Goal: Check status: Check status

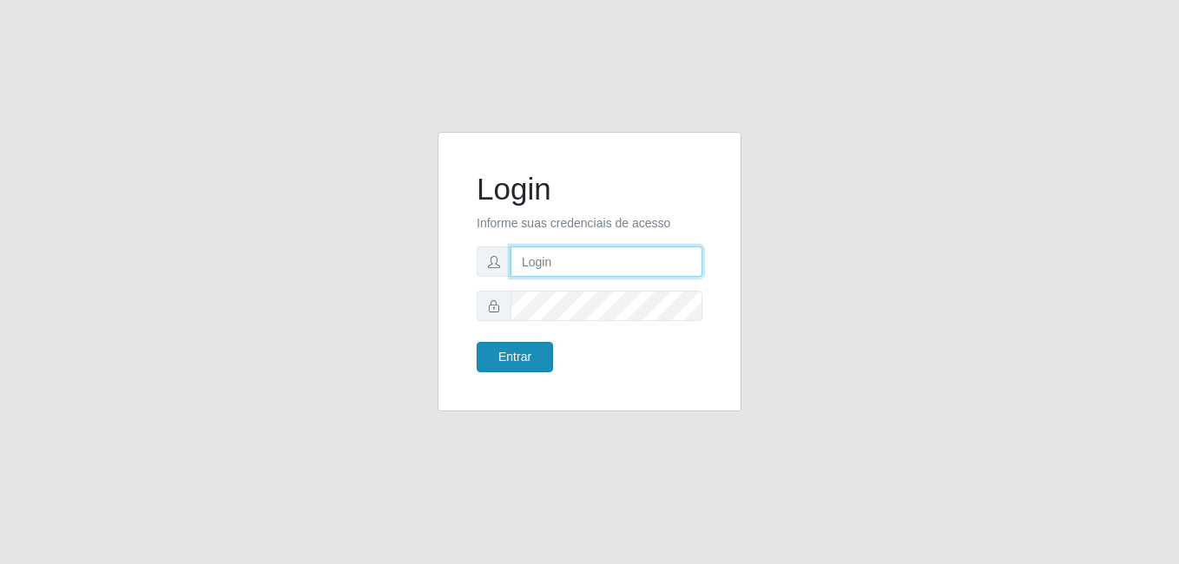
type input "anselmo@B8"
click at [517, 359] on button "Entrar" at bounding box center [515, 357] width 76 height 30
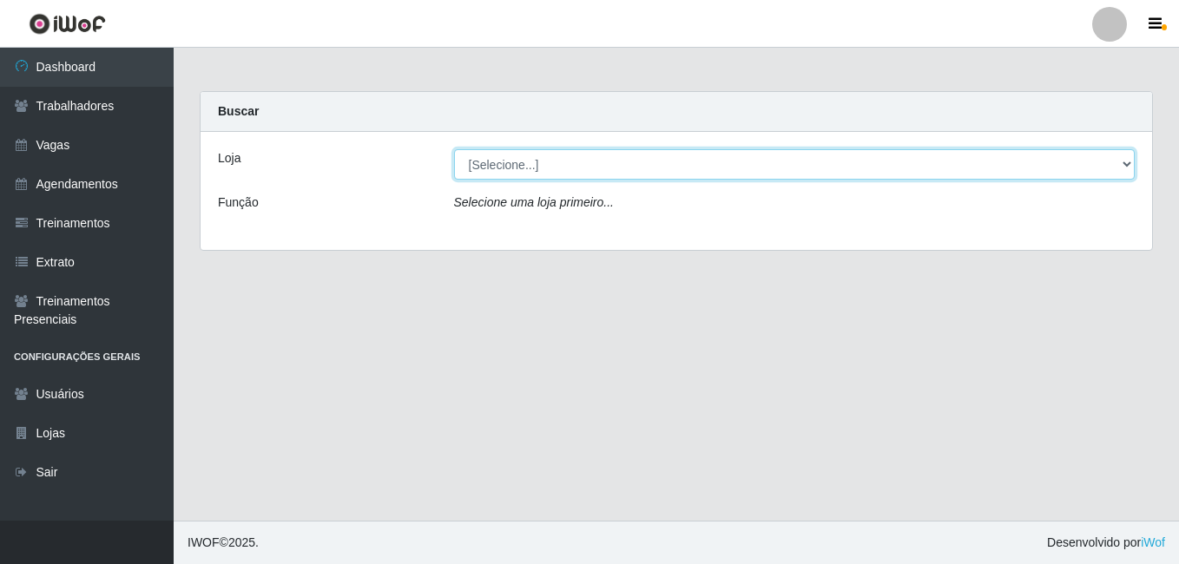
click at [602, 174] on select "[Selecione...] Bemais Supermercados - B8 [PERSON_NAME]" at bounding box center [794, 164] width 681 height 30
select select "413"
click at [454, 149] on select "[Selecione...] Bemais Supermercados - B8 [PERSON_NAME]" at bounding box center [794, 164] width 681 height 30
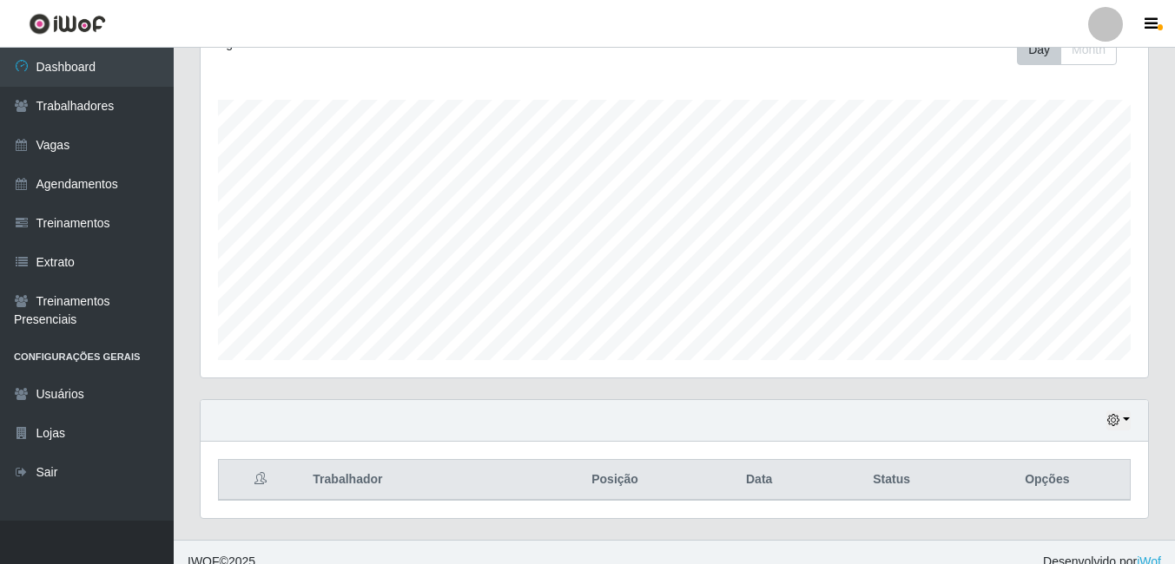
scroll to position [280, 0]
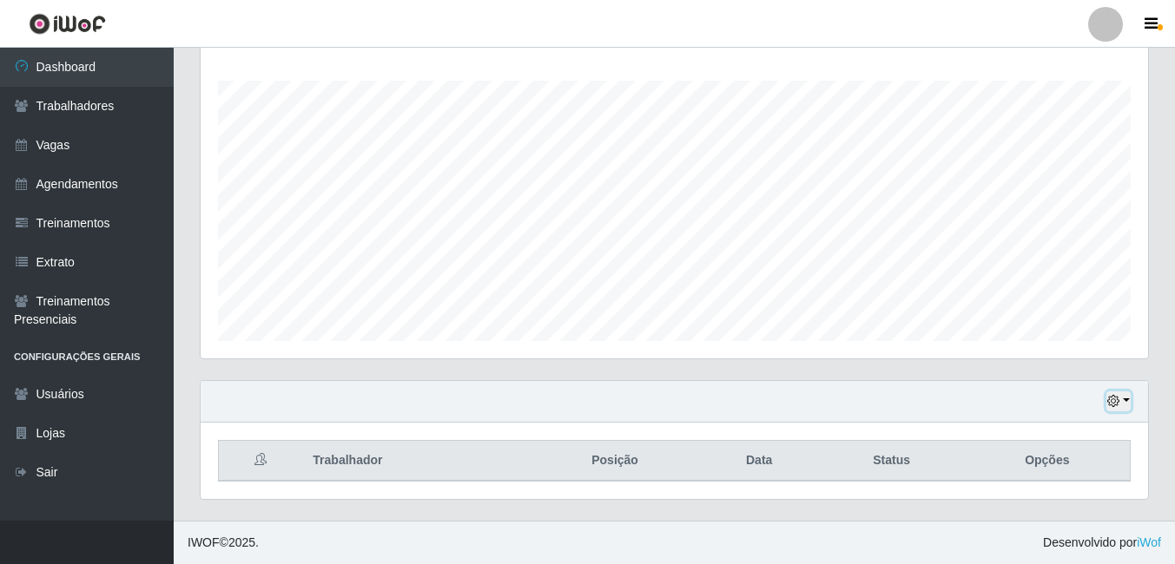
click at [1113, 403] on icon "button" at bounding box center [1113, 401] width 12 height 12
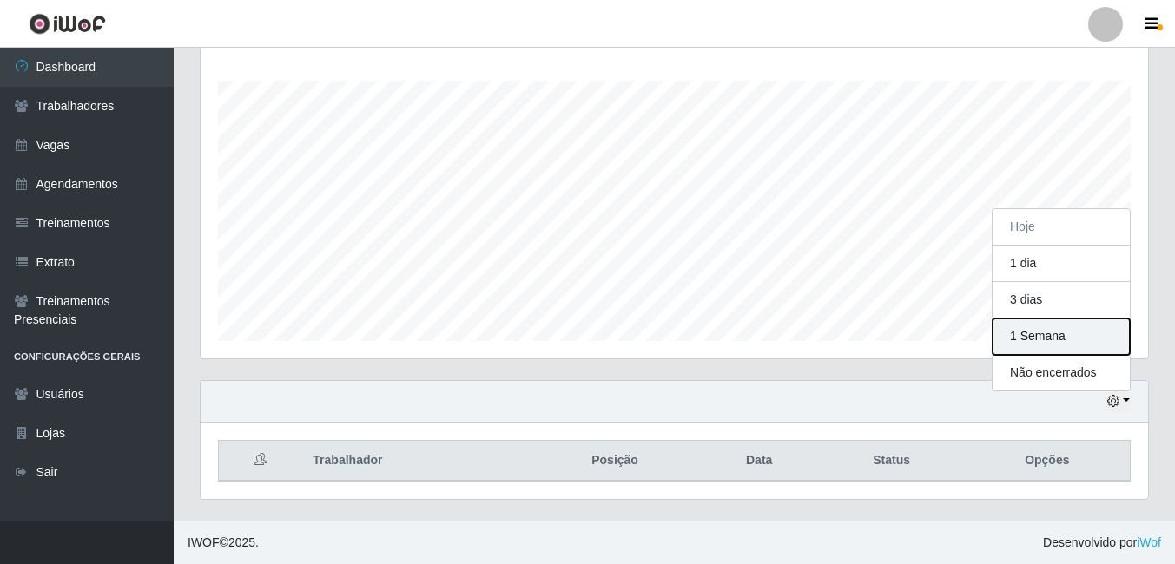
click at [1033, 340] on button "1 Semana" at bounding box center [1060, 337] width 137 height 36
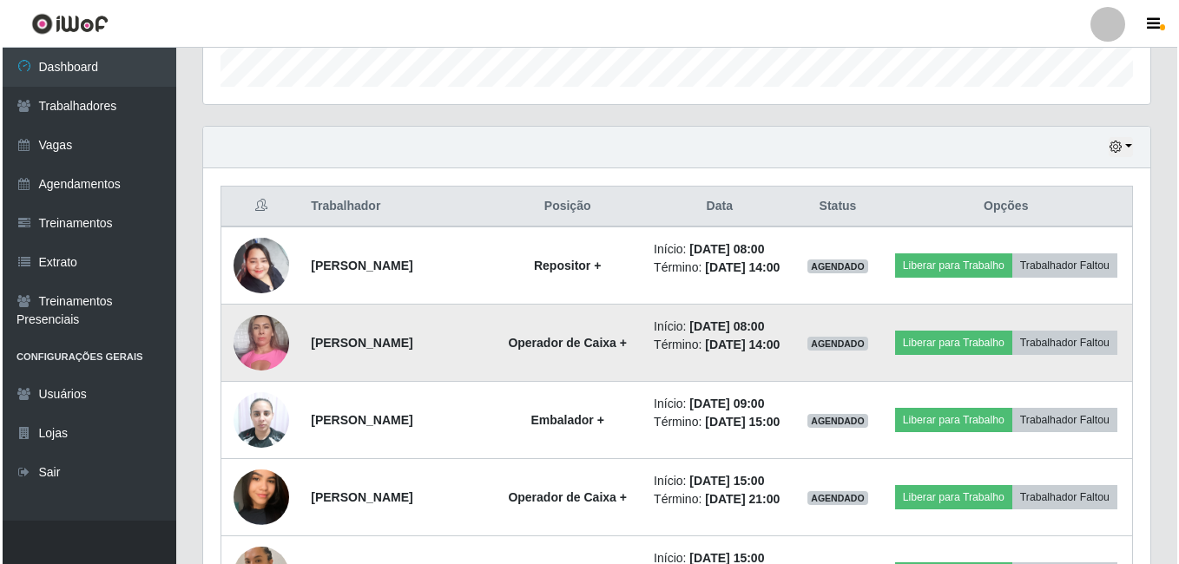
scroll to position [540, 0]
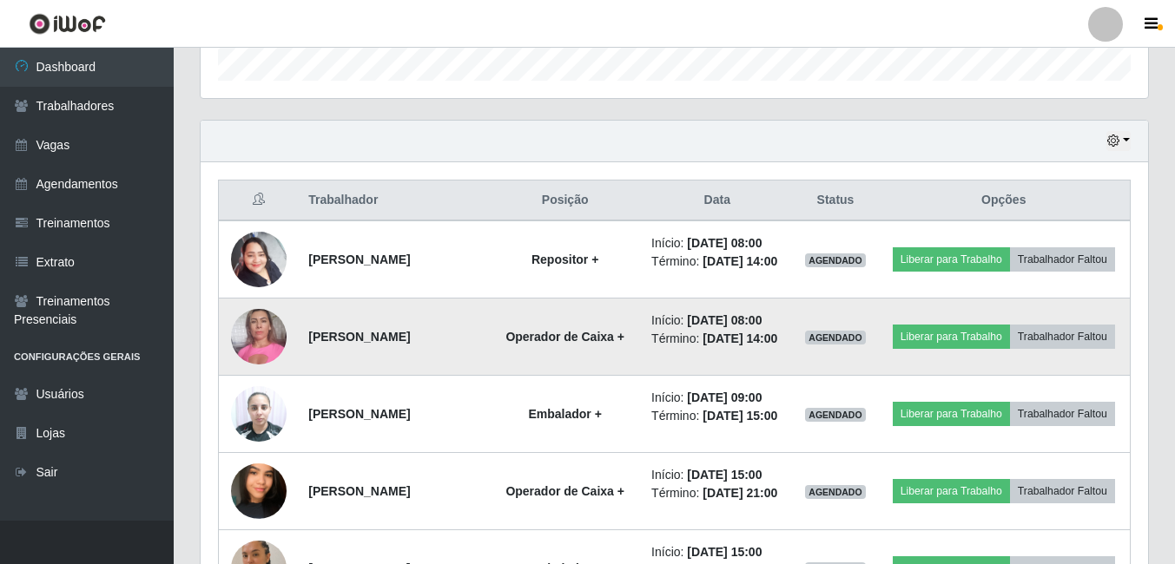
click at [253, 356] on img at bounding box center [259, 336] width 56 height 74
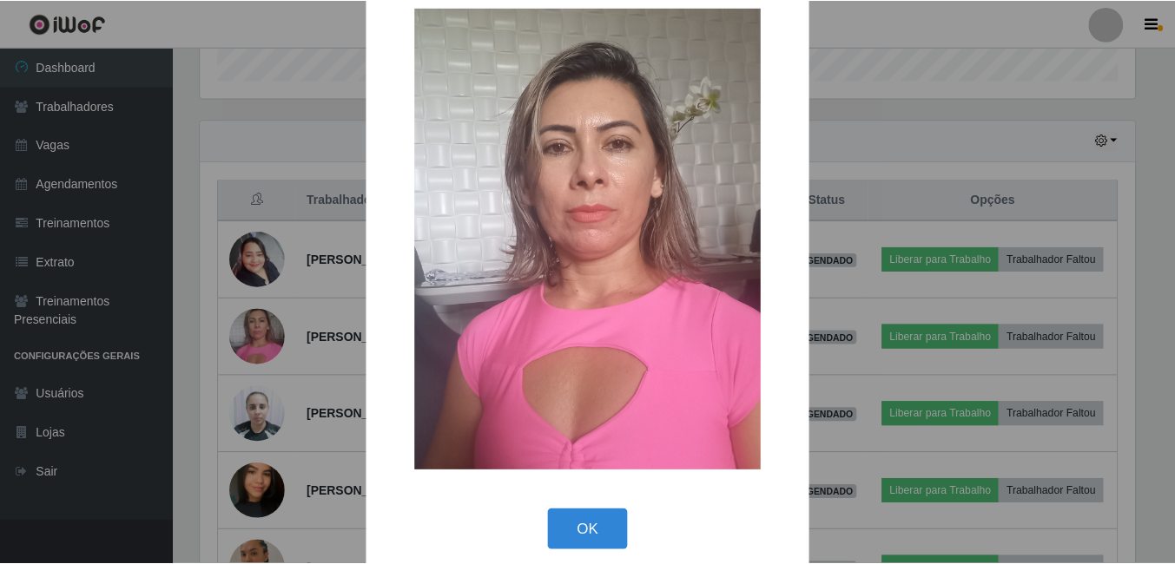
scroll to position [50, 0]
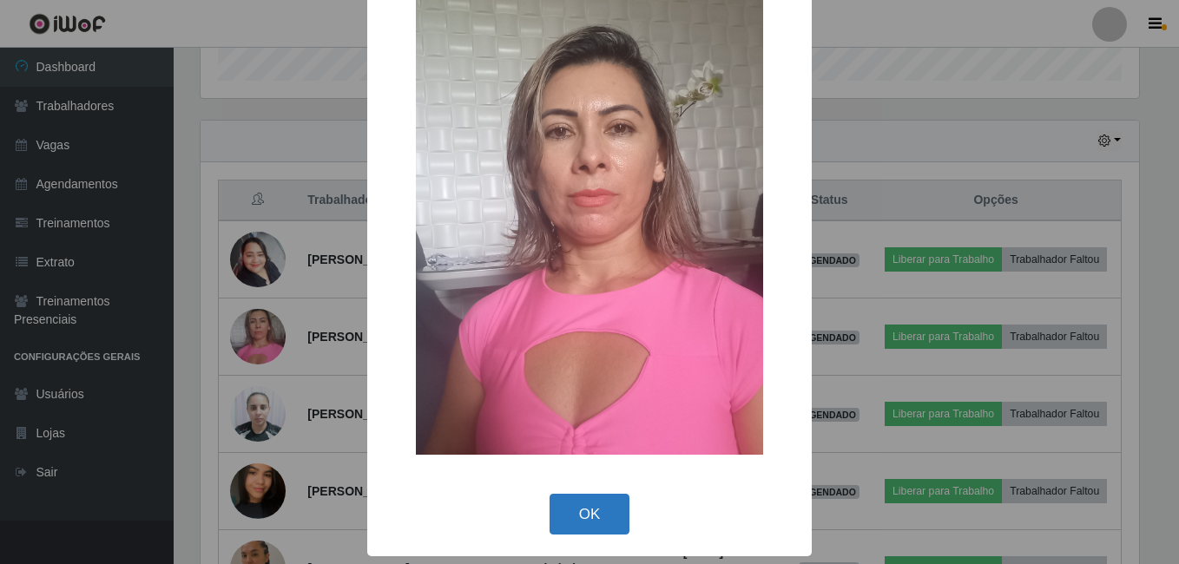
click at [580, 504] on button "OK" at bounding box center [589, 514] width 81 height 41
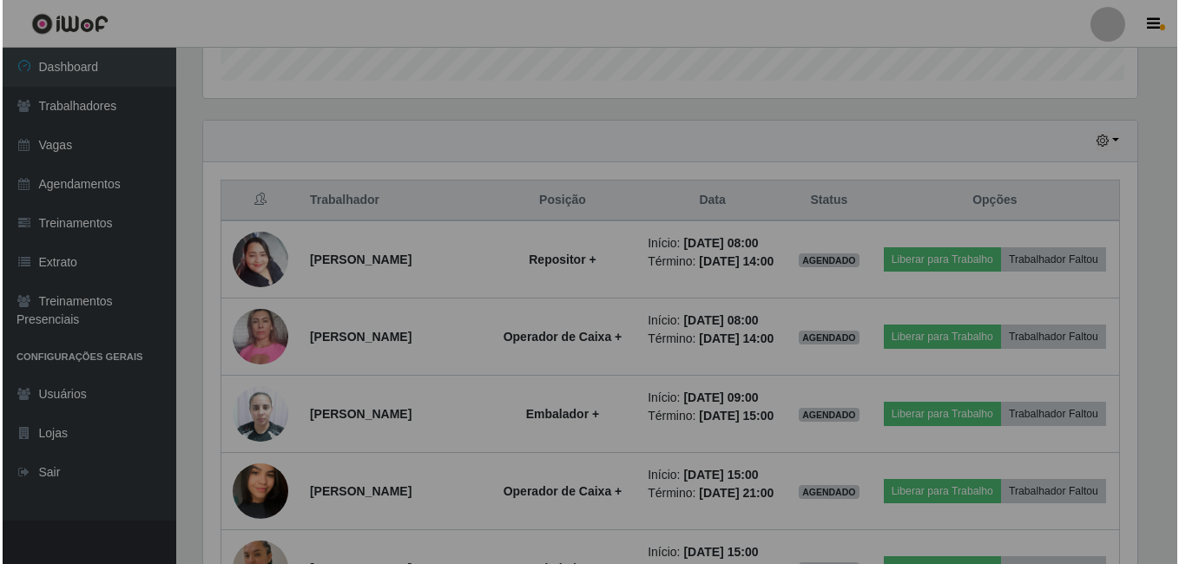
scroll to position [360, 947]
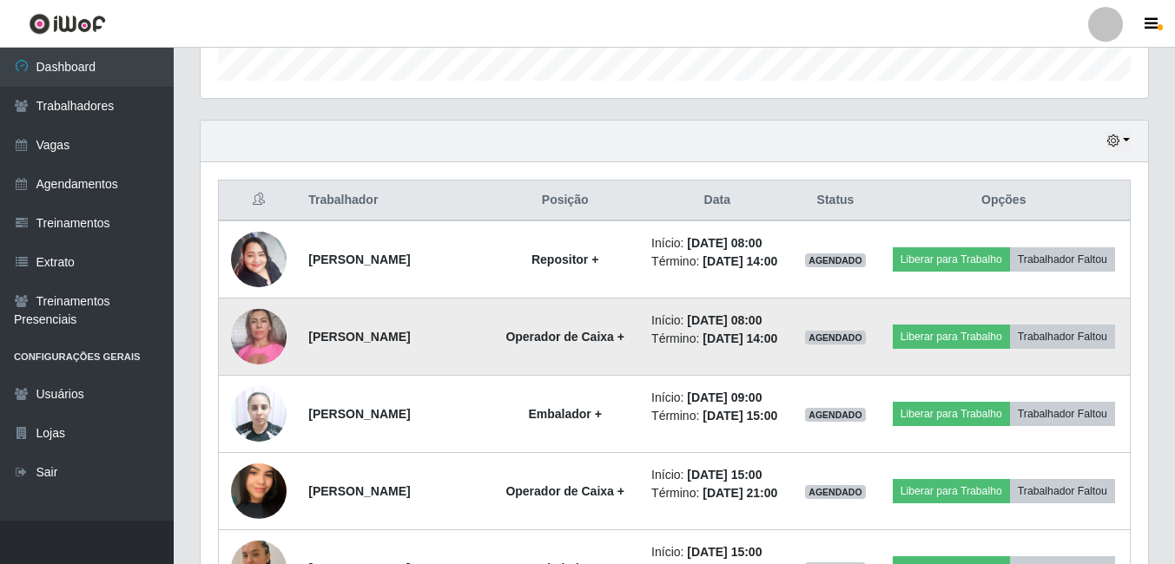
click at [253, 352] on img at bounding box center [259, 336] width 56 height 74
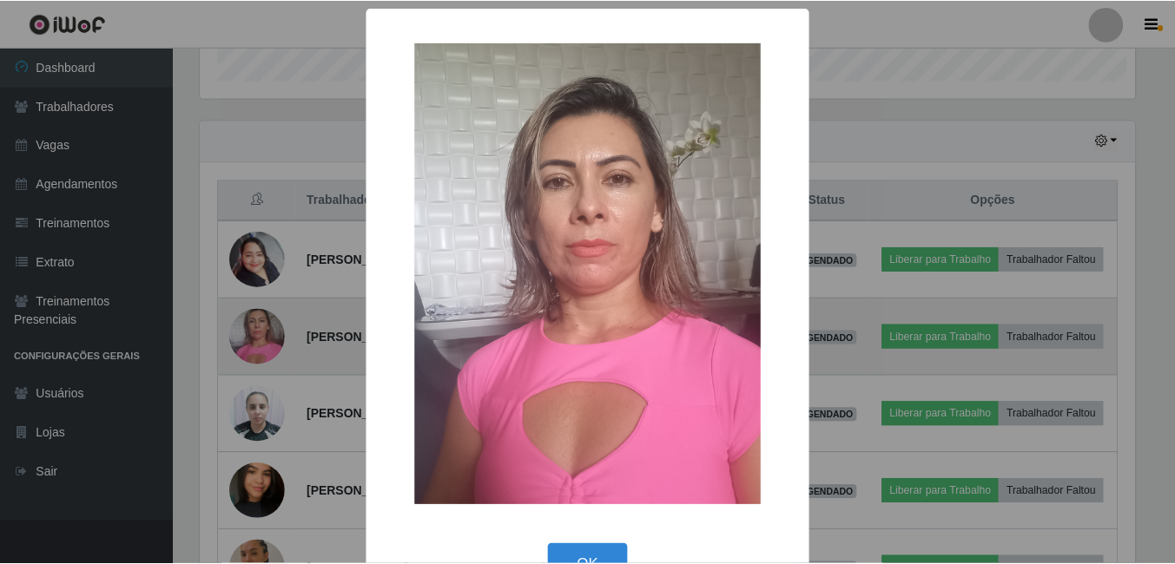
scroll to position [360, 938]
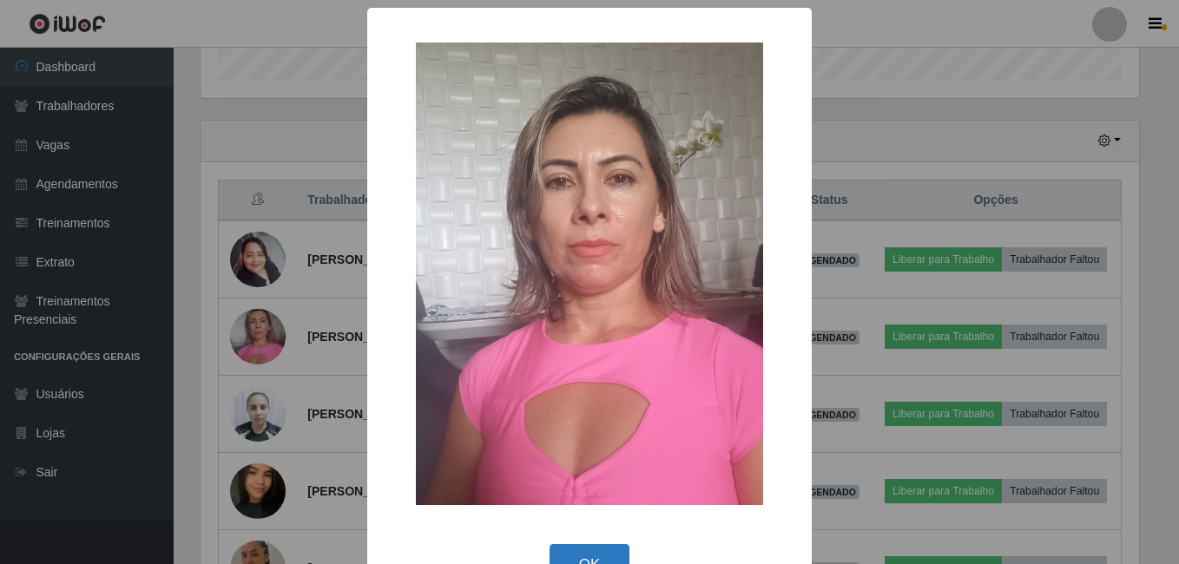
click at [570, 554] on button "OK" at bounding box center [589, 564] width 81 height 41
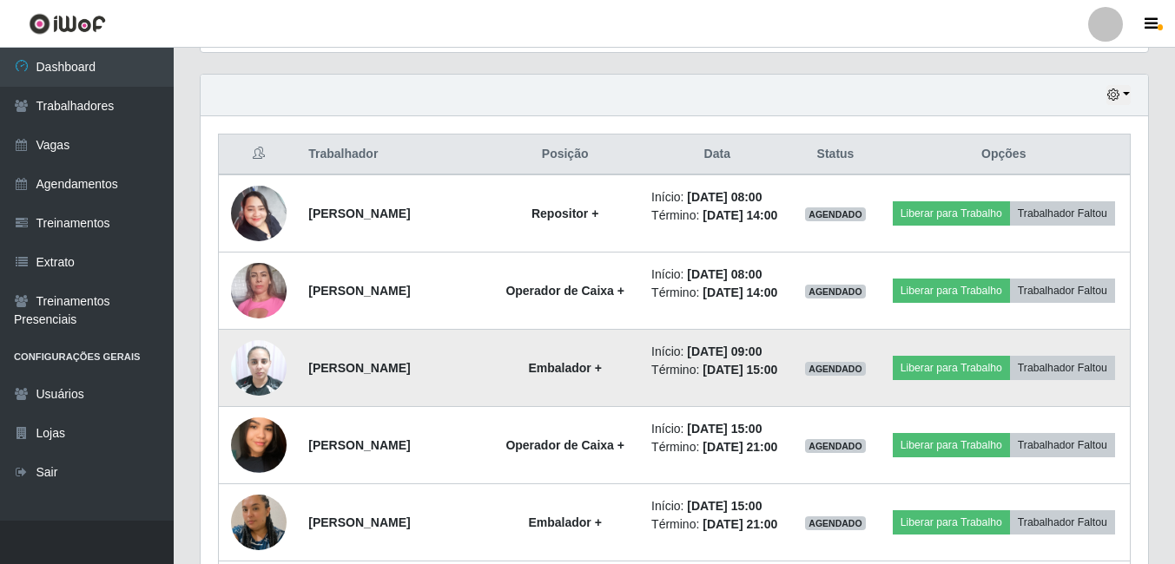
scroll to position [627, 0]
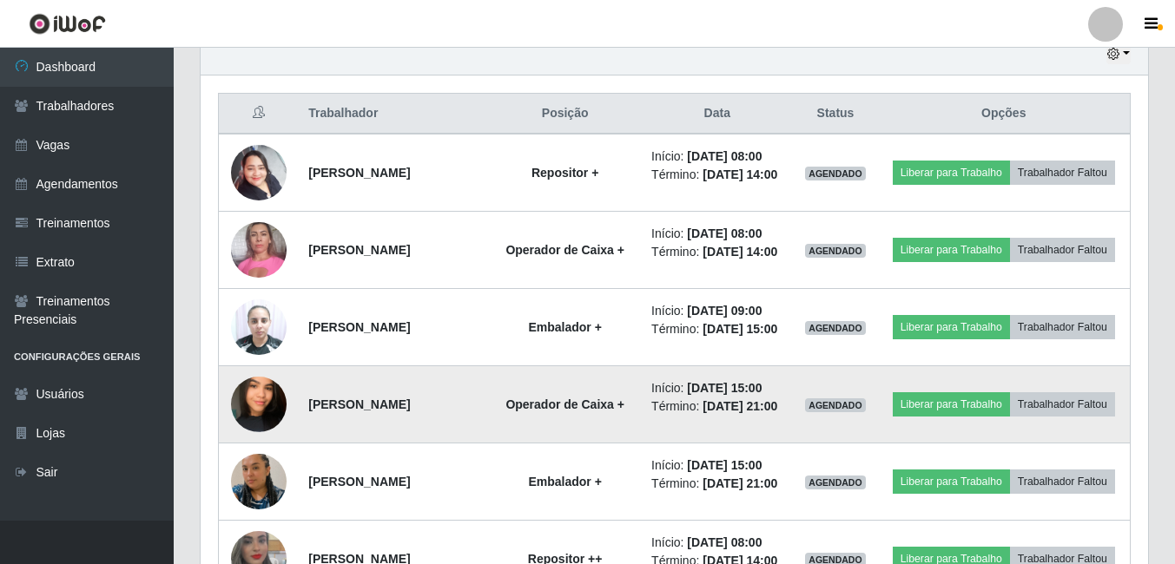
click at [264, 448] on img at bounding box center [259, 404] width 56 height 99
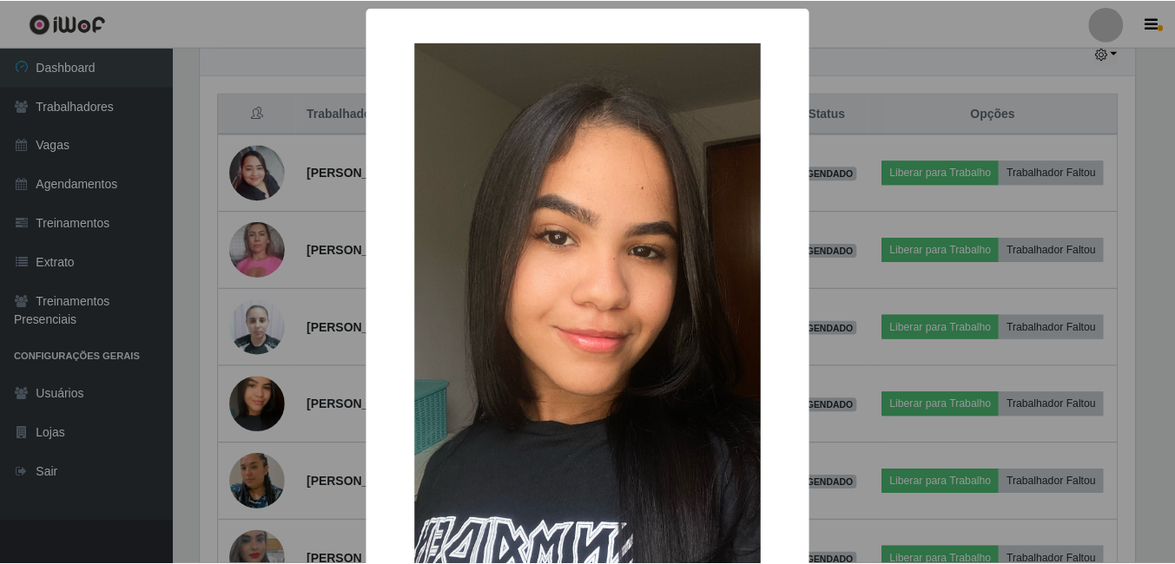
scroll to position [205, 0]
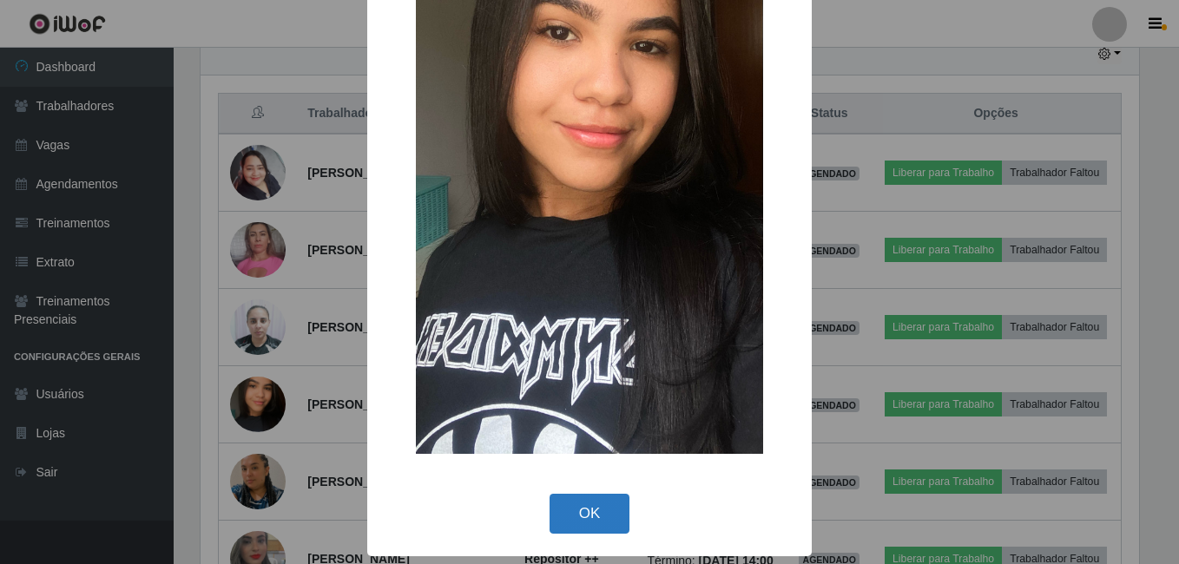
click at [574, 523] on button "OK" at bounding box center [589, 514] width 81 height 41
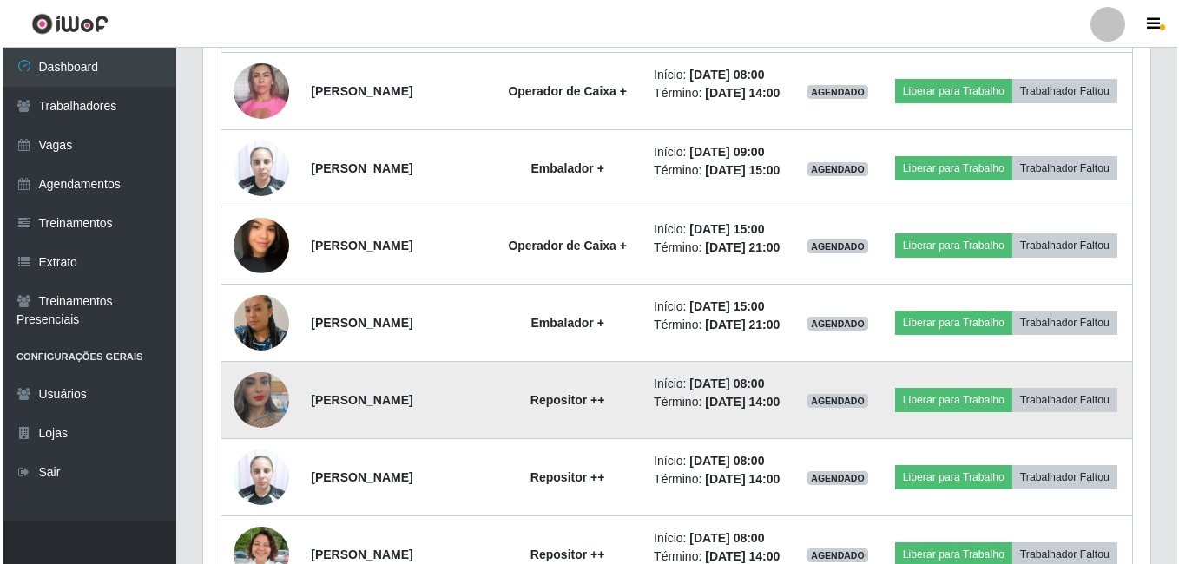
scroll to position [800, 0]
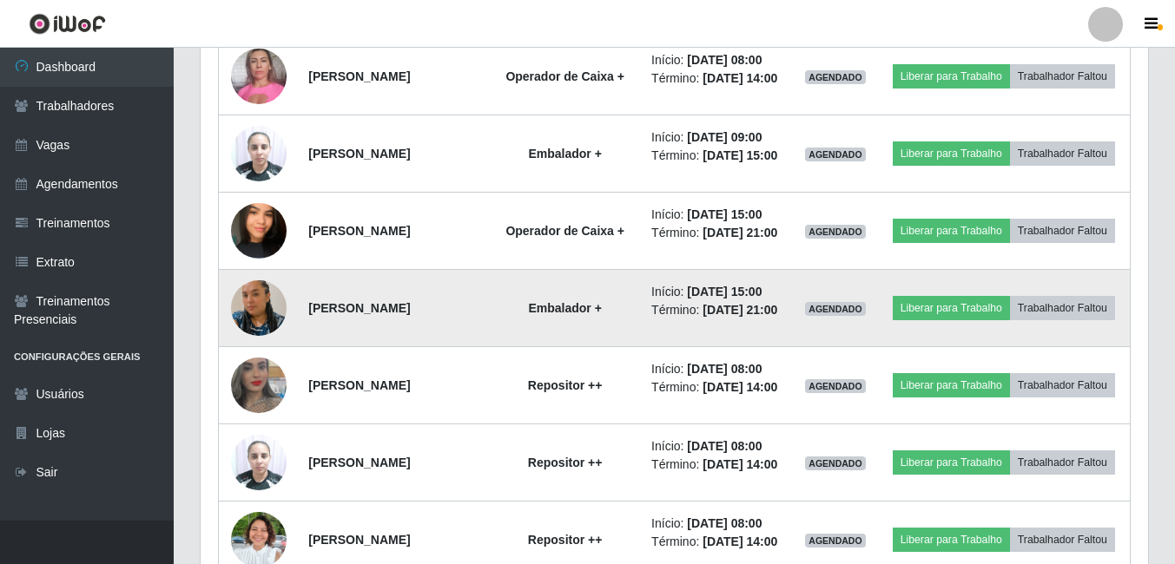
click at [253, 358] on img at bounding box center [259, 308] width 56 height 99
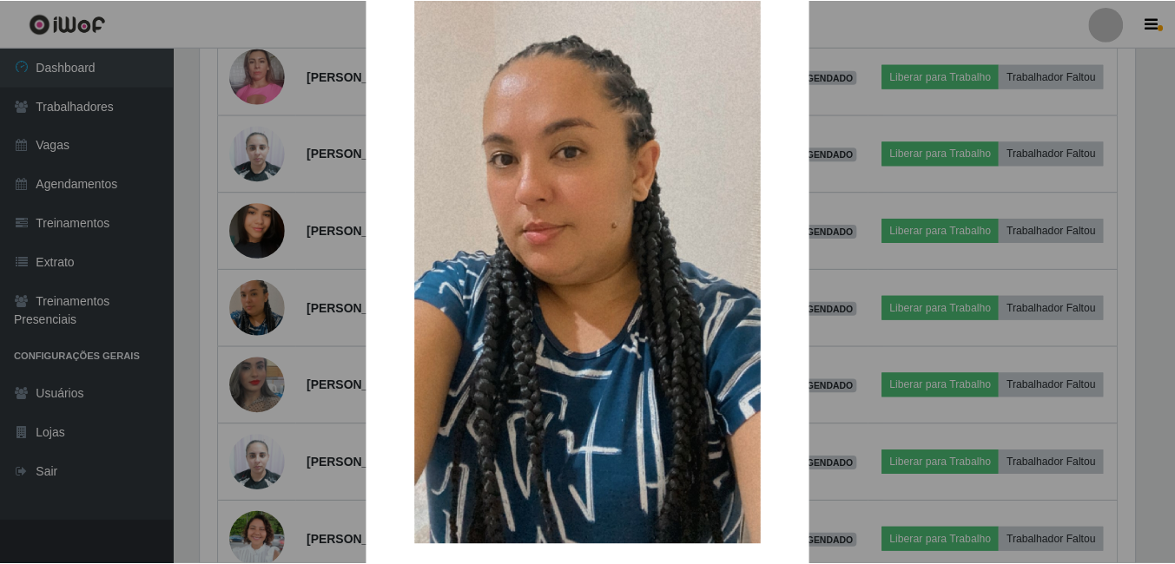
scroll to position [174, 0]
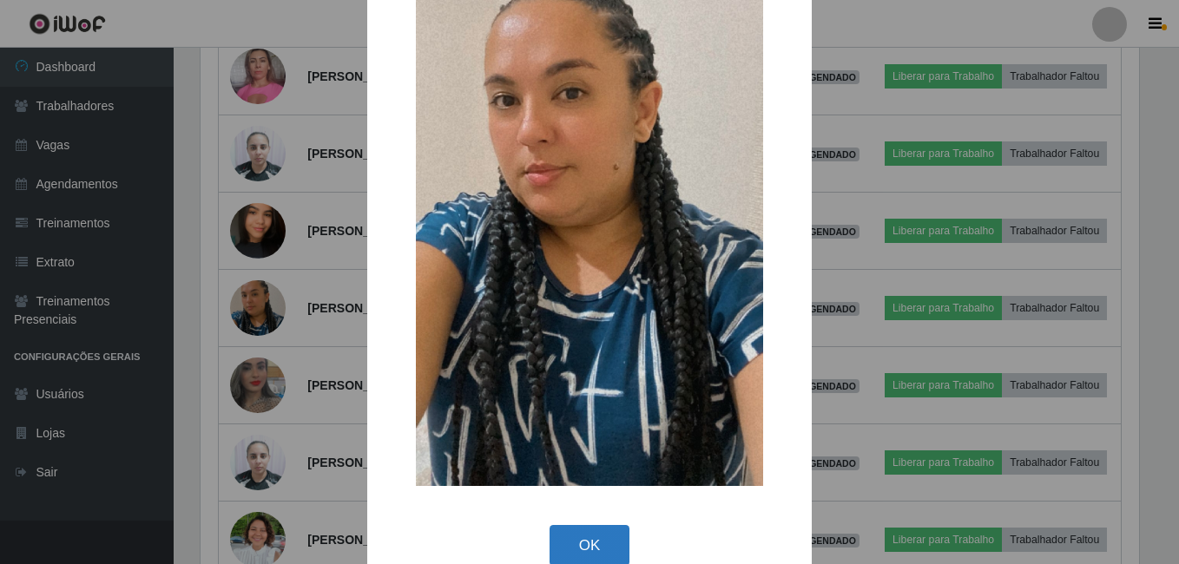
click at [585, 548] on button "OK" at bounding box center [589, 545] width 81 height 41
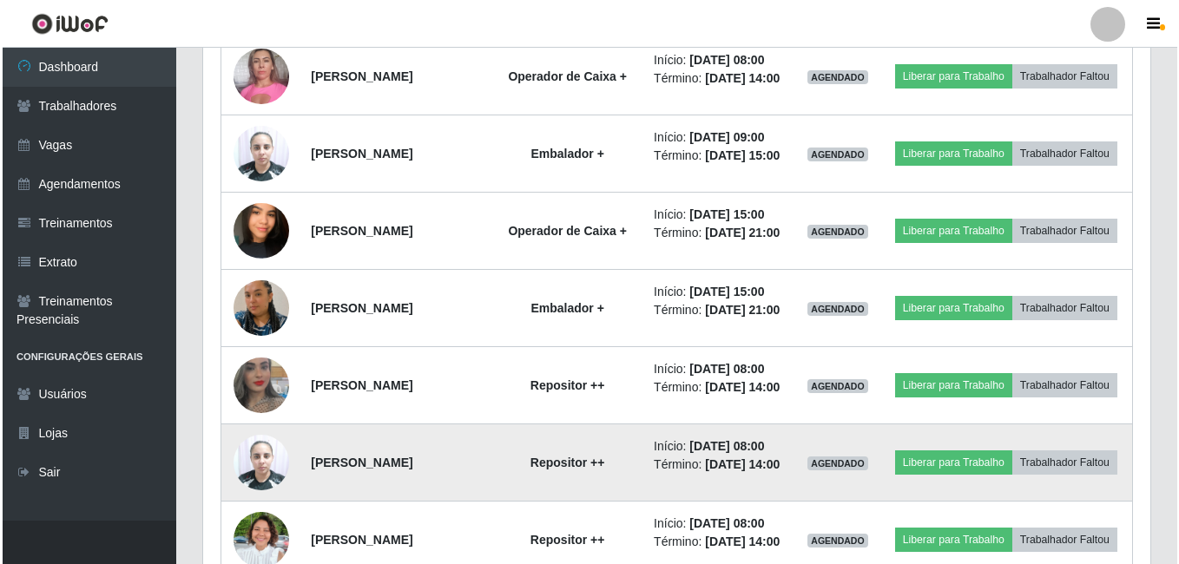
scroll to position [360, 947]
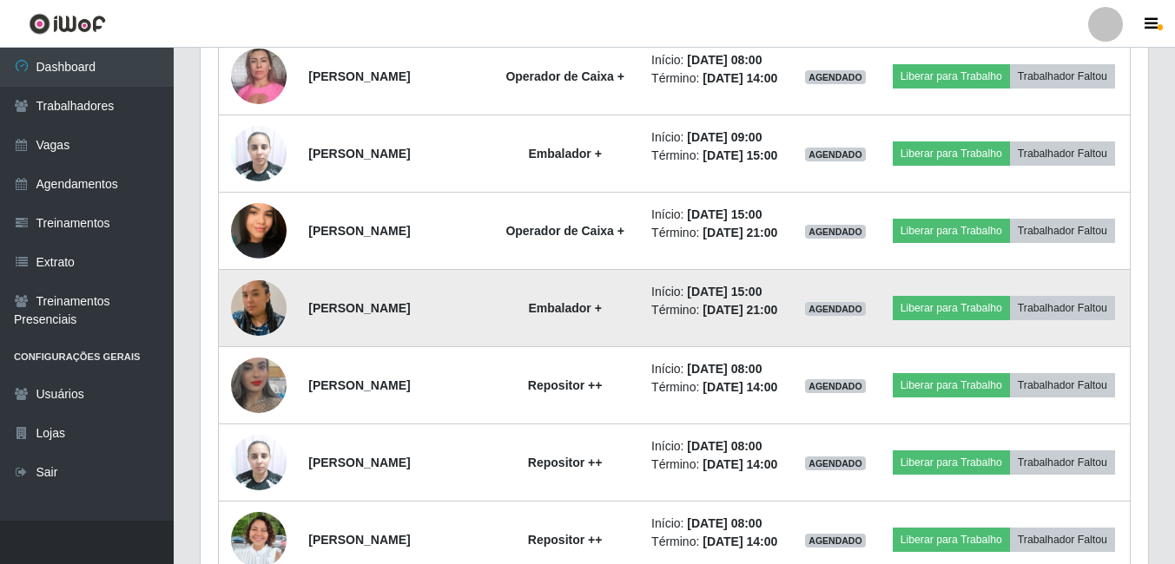
click at [247, 358] on img at bounding box center [259, 308] width 56 height 99
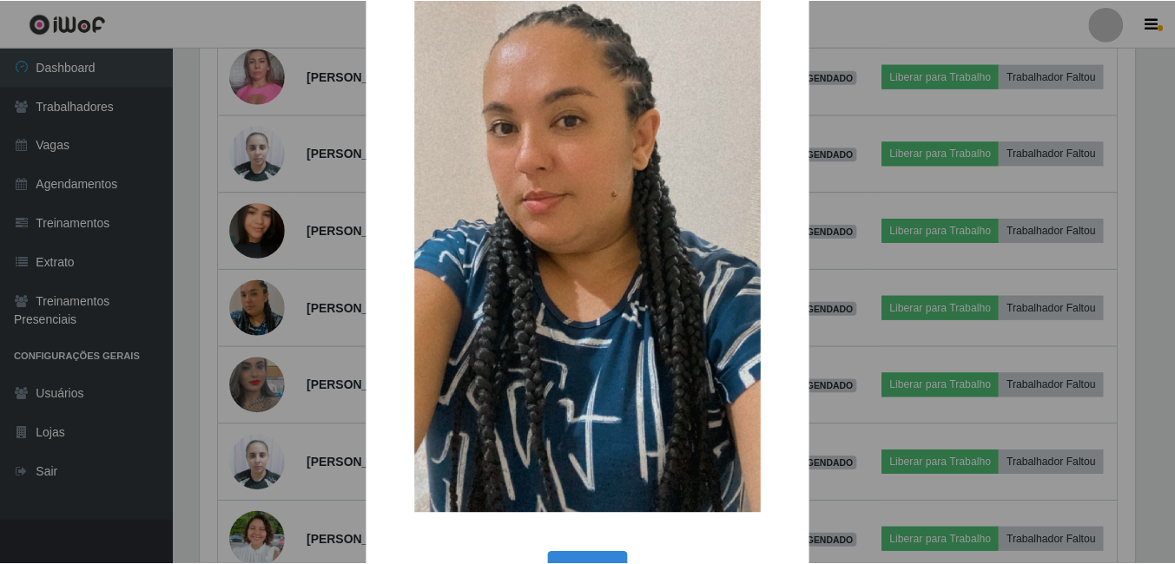
scroll to position [174, 0]
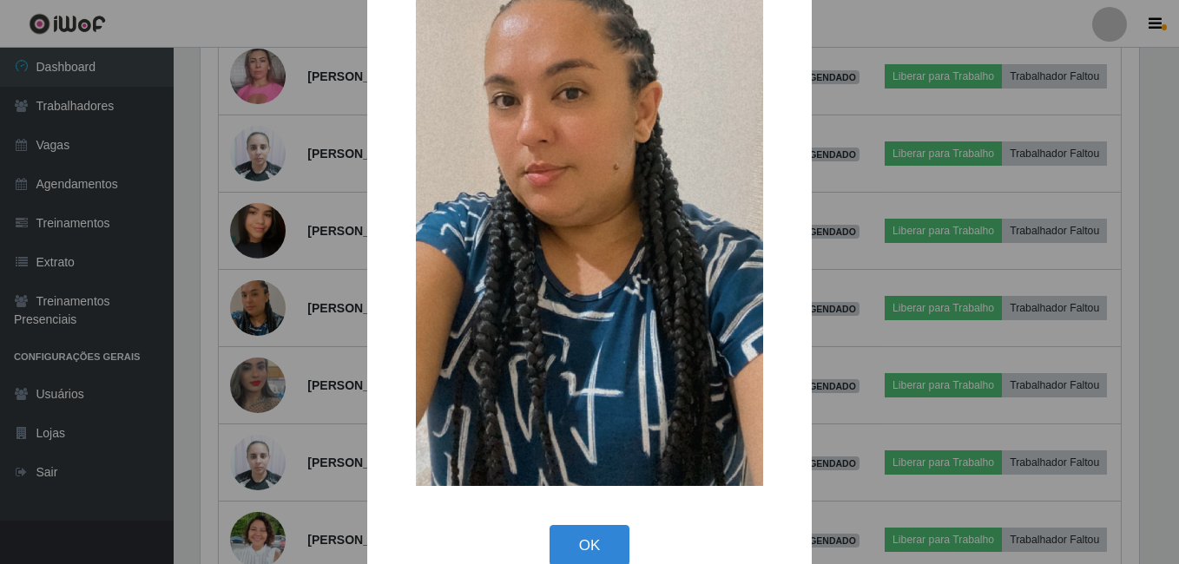
drag, startPoint x: 590, startPoint y: 543, endPoint x: 566, endPoint y: 533, distance: 26.4
click at [587, 544] on button "OK" at bounding box center [589, 545] width 81 height 41
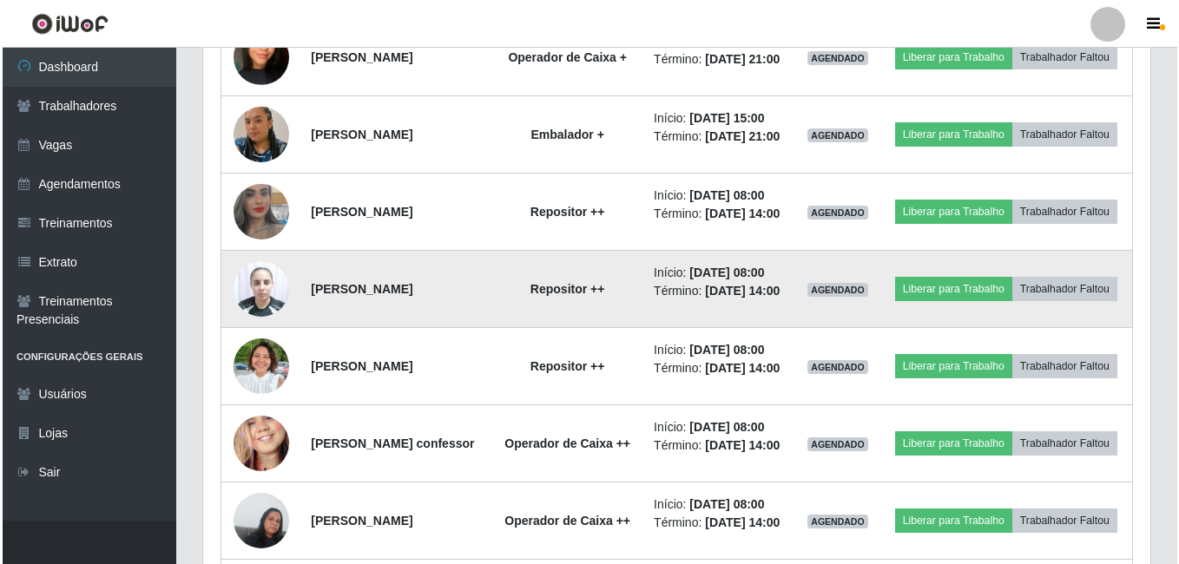
scroll to position [0, 0]
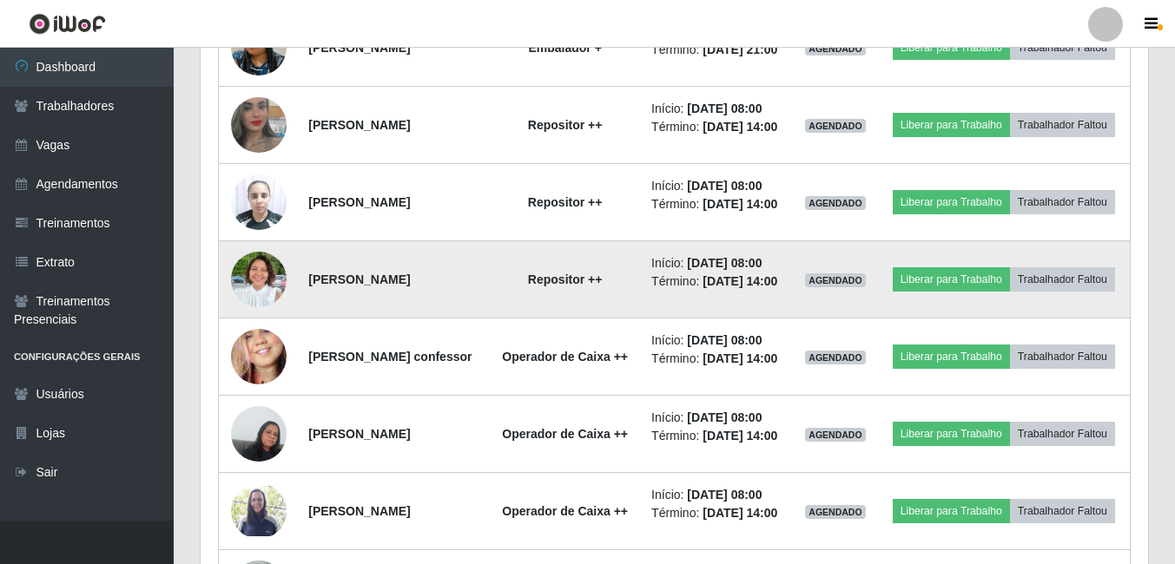
click at [255, 317] on img at bounding box center [259, 279] width 56 height 75
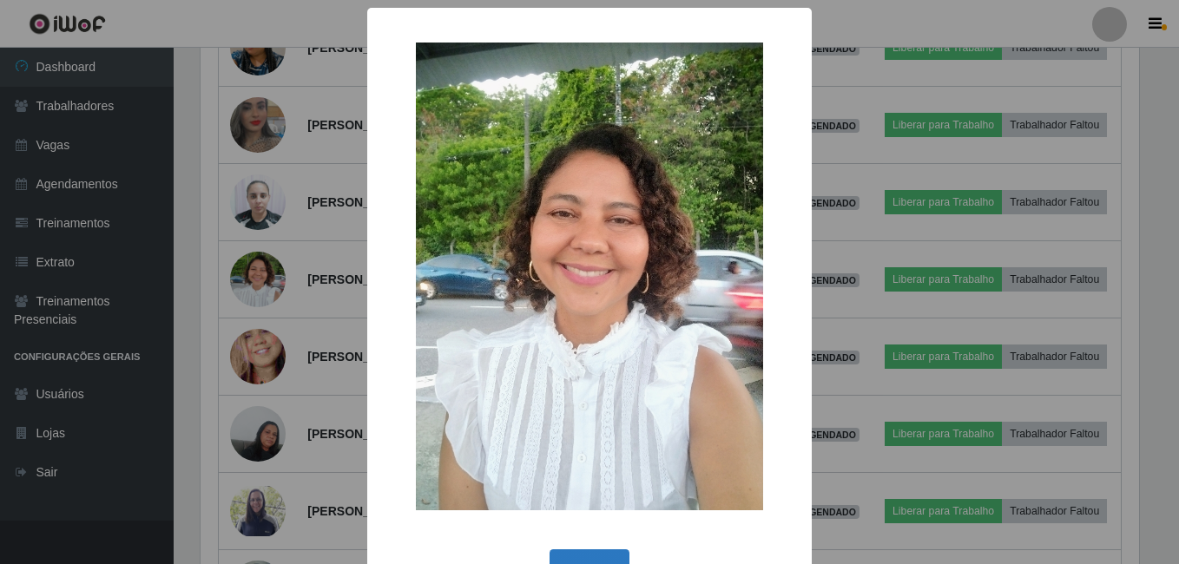
click at [586, 550] on button "OK" at bounding box center [589, 569] width 81 height 41
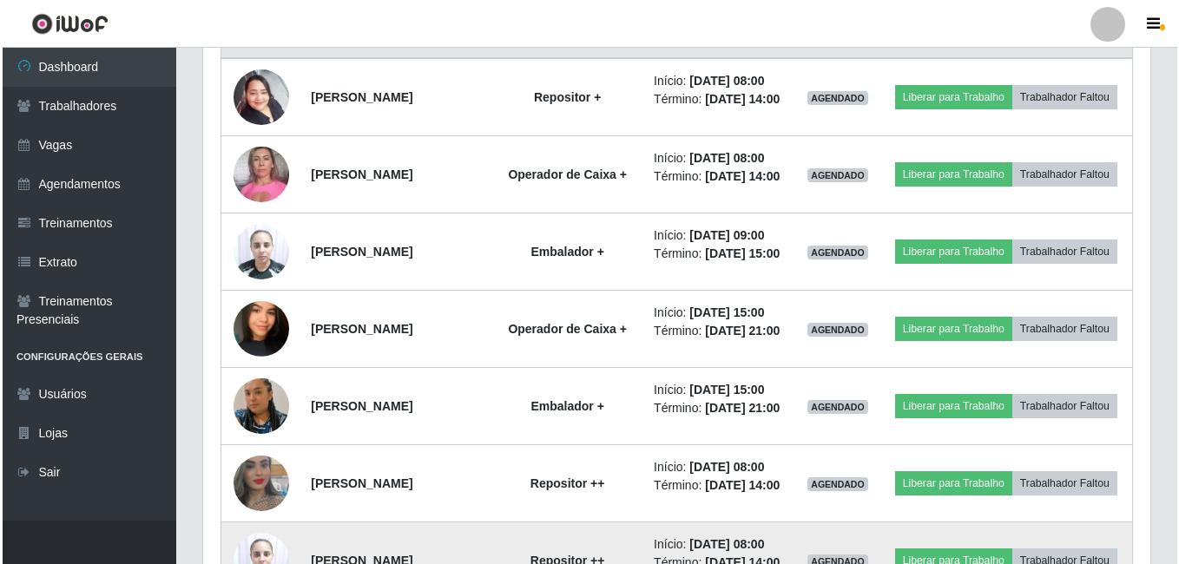
scroll to position [672, 0]
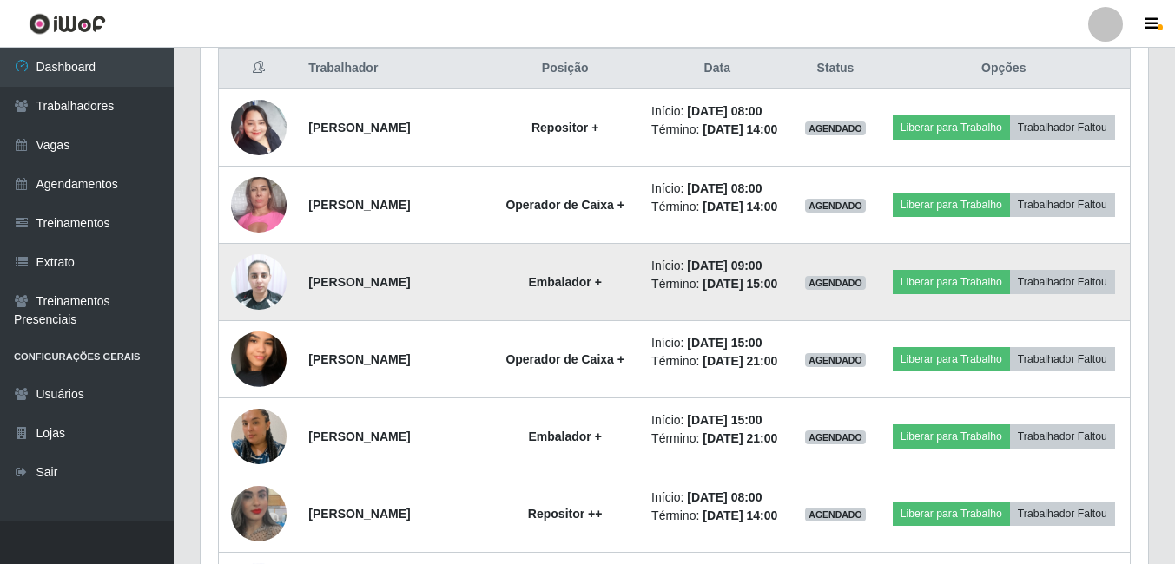
click at [254, 315] on img at bounding box center [259, 282] width 56 height 74
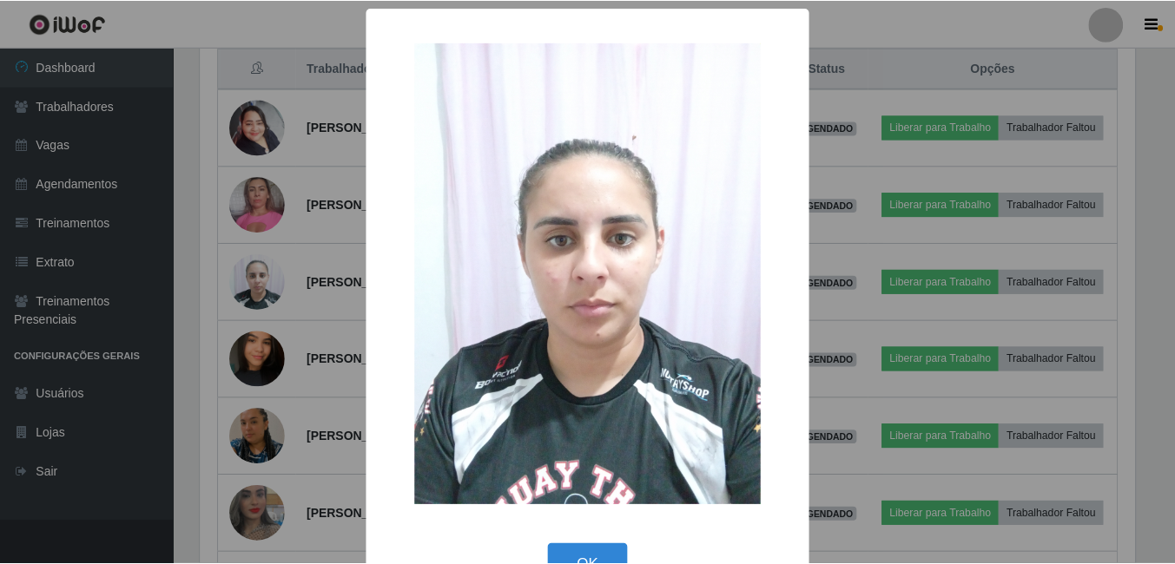
scroll to position [50, 0]
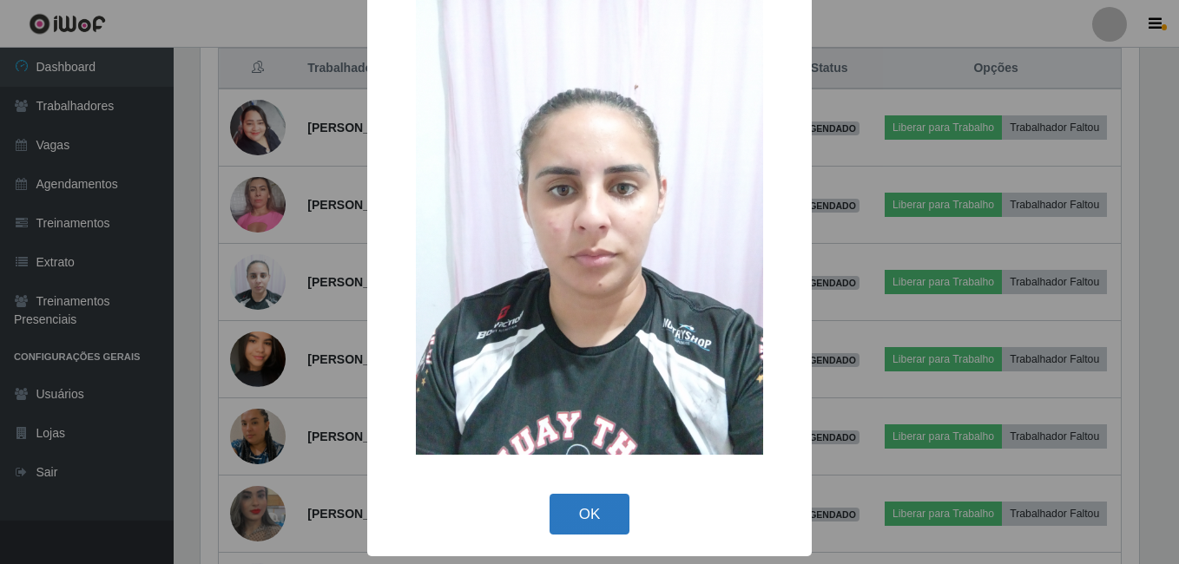
click at [582, 519] on button "OK" at bounding box center [589, 514] width 81 height 41
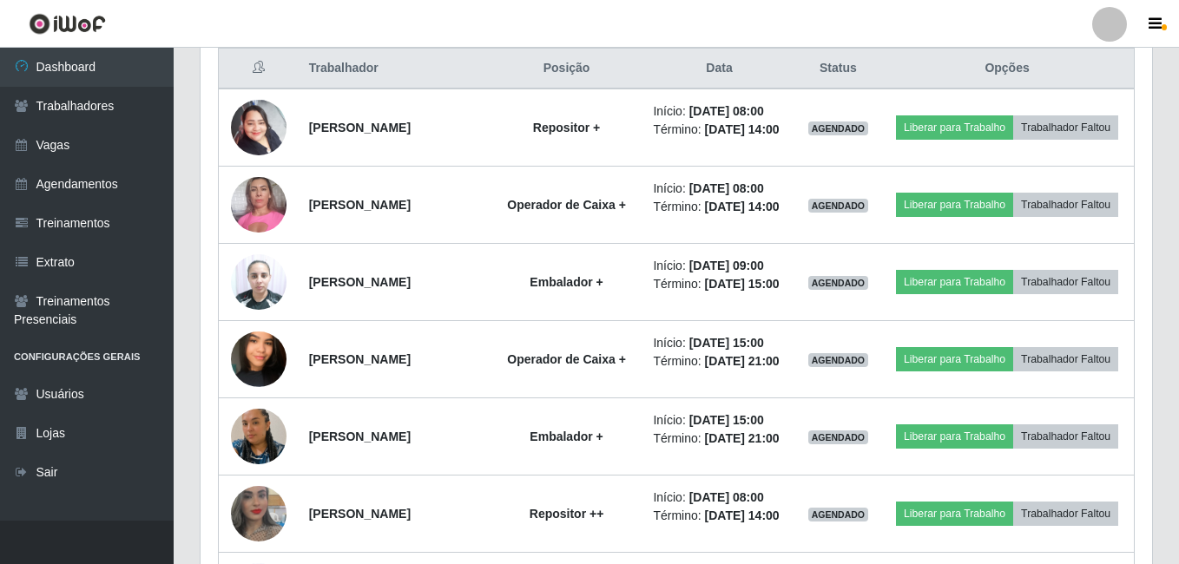
scroll to position [360, 947]
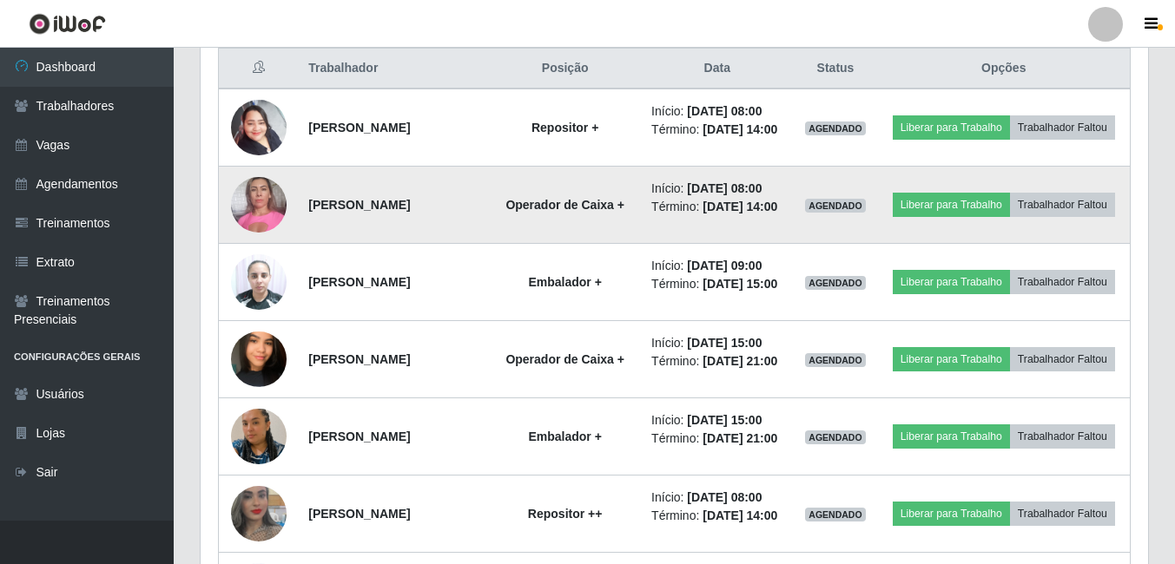
click at [256, 229] on img at bounding box center [259, 205] width 56 height 74
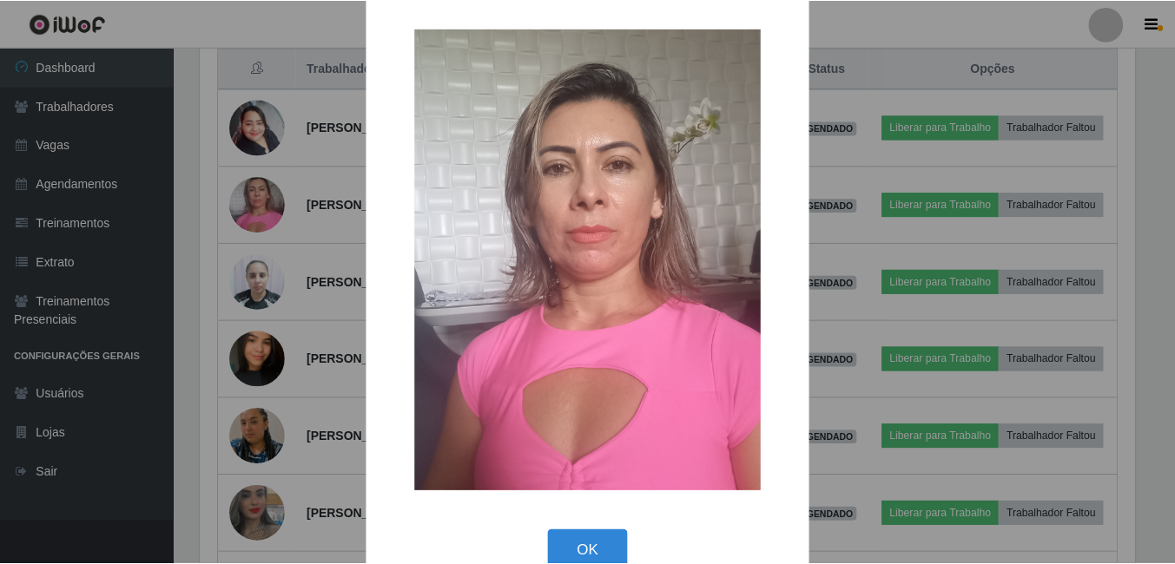
scroll to position [50, 0]
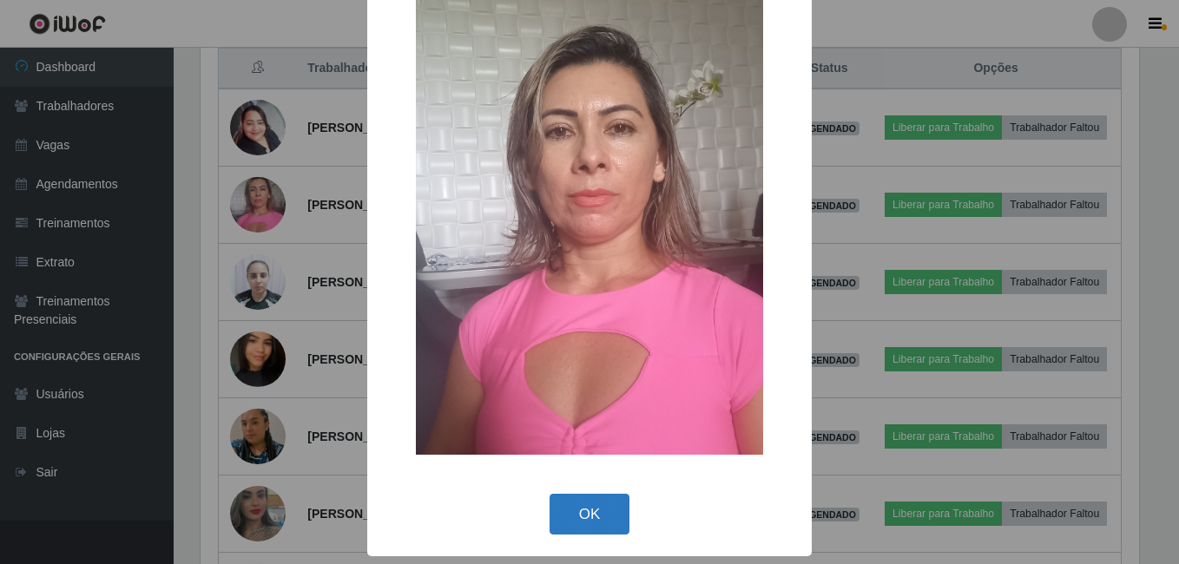
click at [587, 517] on button "OK" at bounding box center [589, 514] width 81 height 41
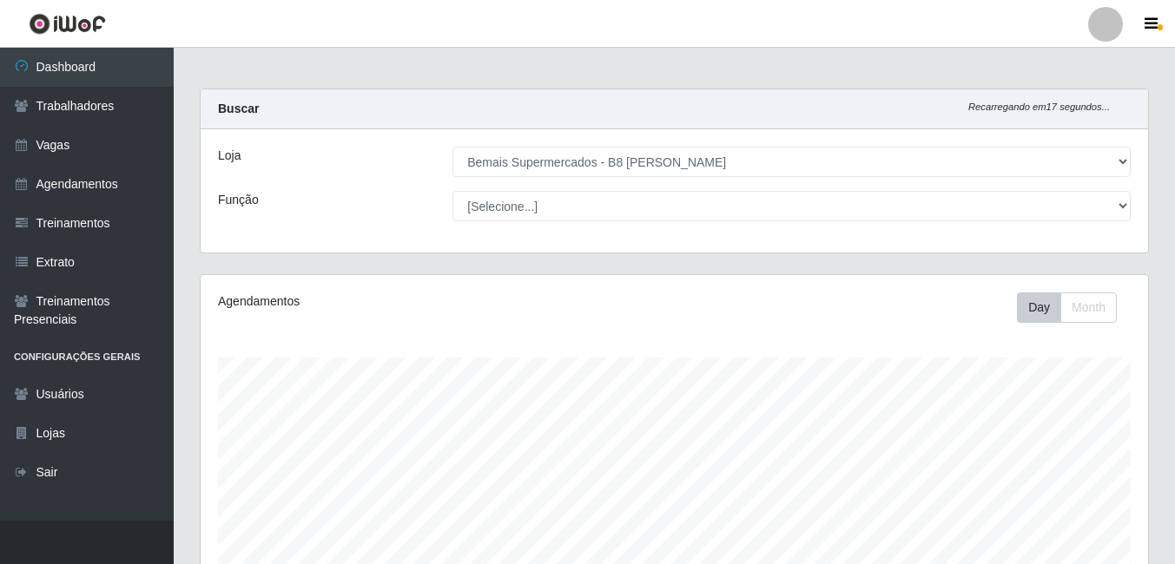
scroll to position [0, 0]
